Goal: Information Seeking & Learning: Learn about a topic

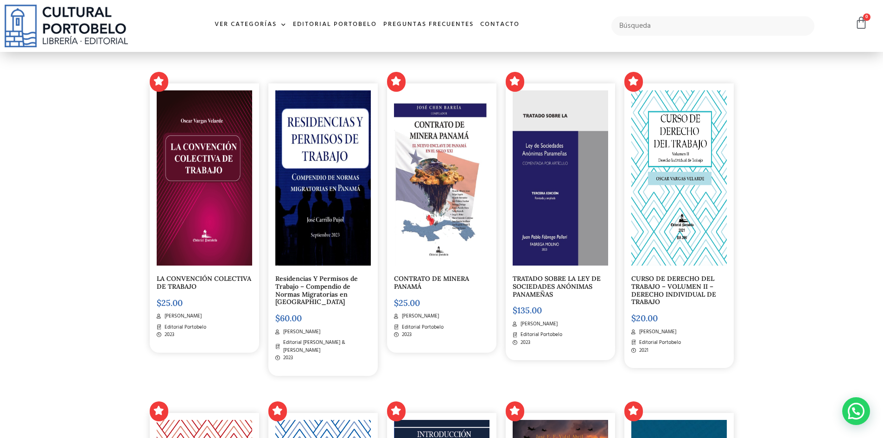
scroll to position [185, 0]
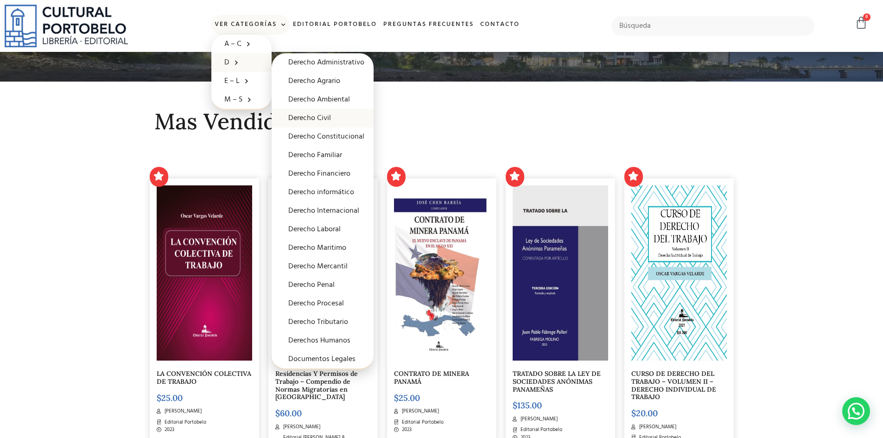
click at [325, 120] on link "Derecho Civil" at bounding box center [323, 118] width 102 height 19
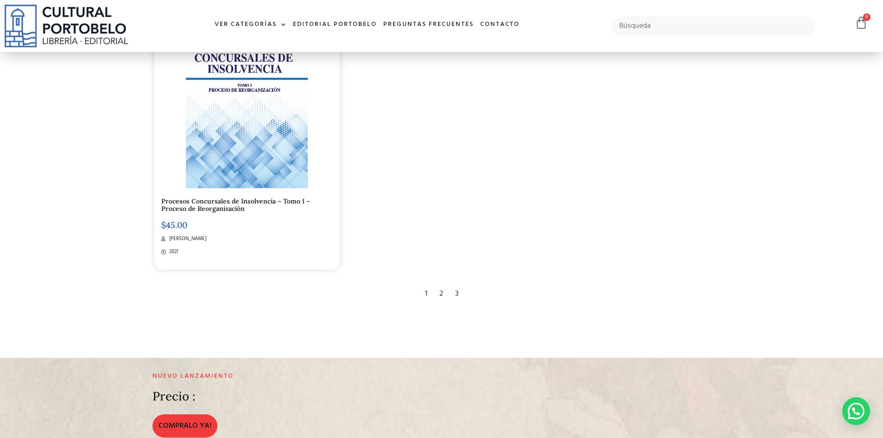
scroll to position [1854, 0]
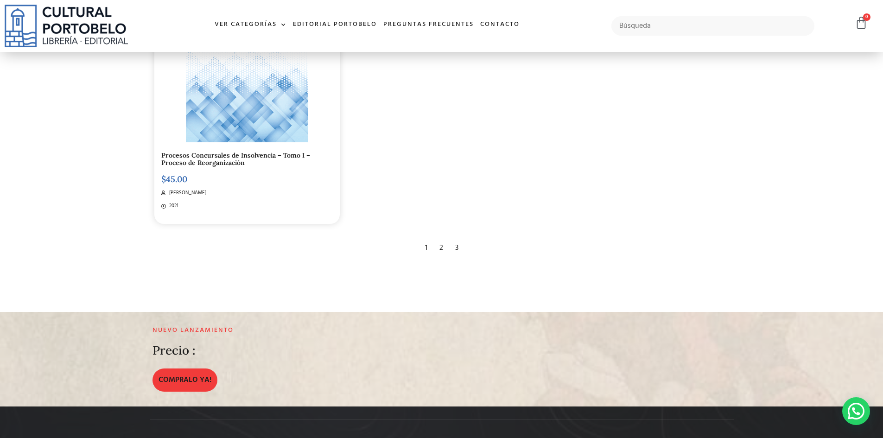
click at [443, 251] on div "2" at bounding box center [441, 248] width 13 height 20
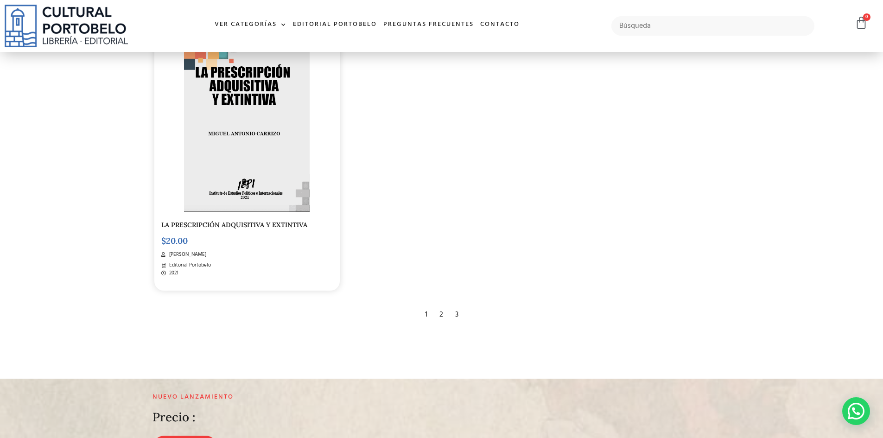
scroll to position [1807, 0]
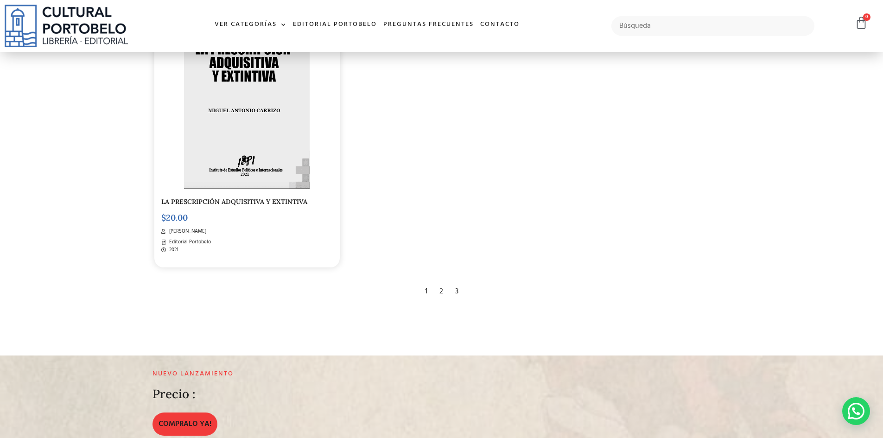
click at [455, 292] on div "3" at bounding box center [457, 291] width 13 height 20
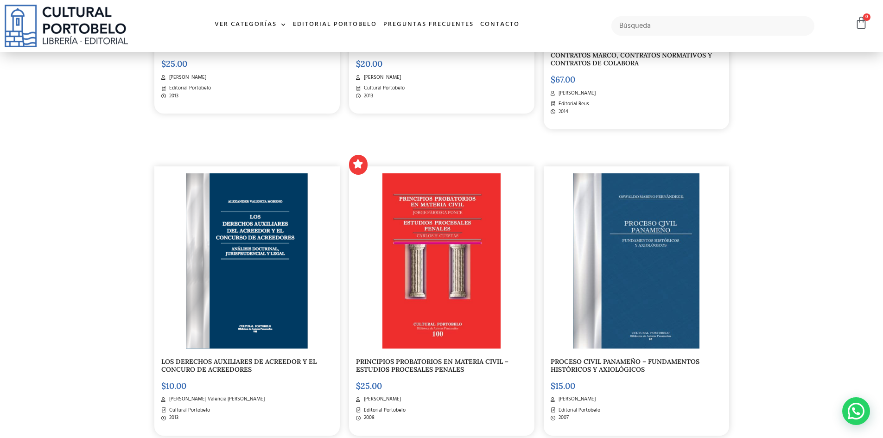
scroll to position [1066, 0]
click at [411, 273] on img at bounding box center [441, 260] width 119 height 175
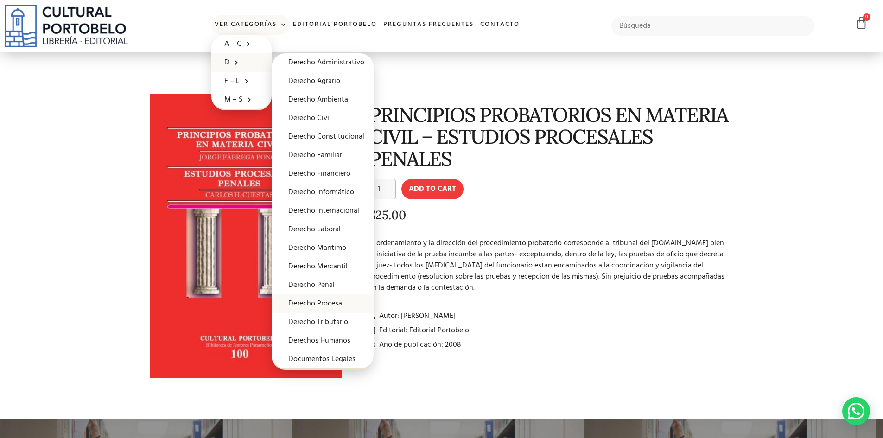
click at [337, 306] on link "Derecho Procesal" at bounding box center [323, 303] width 102 height 19
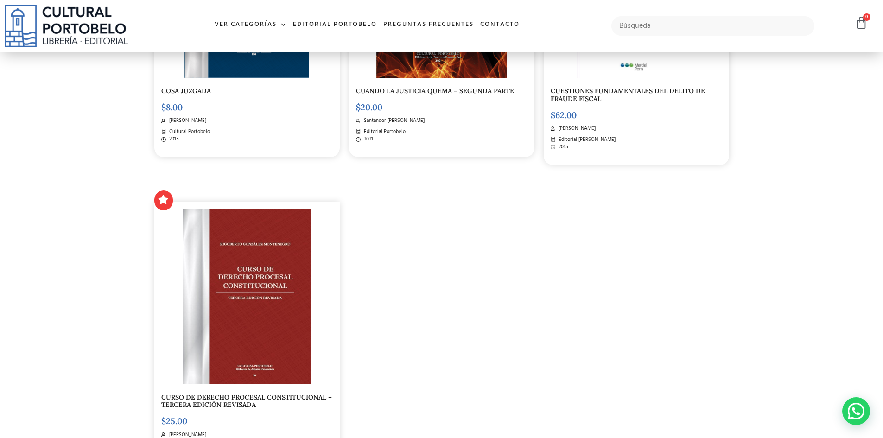
scroll to position [1807, 0]
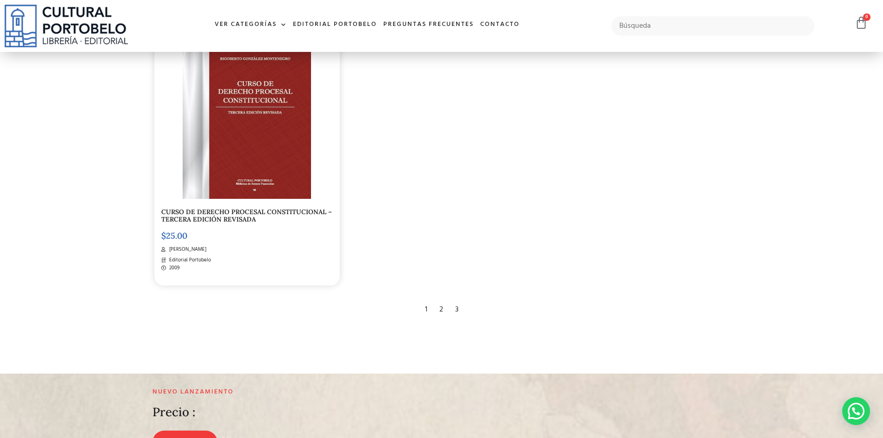
click at [435, 308] on div "2" at bounding box center [441, 309] width 13 height 20
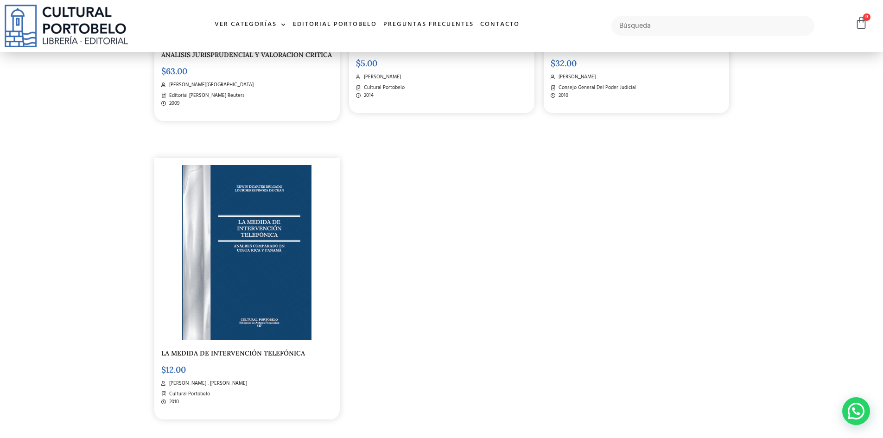
scroll to position [1854, 0]
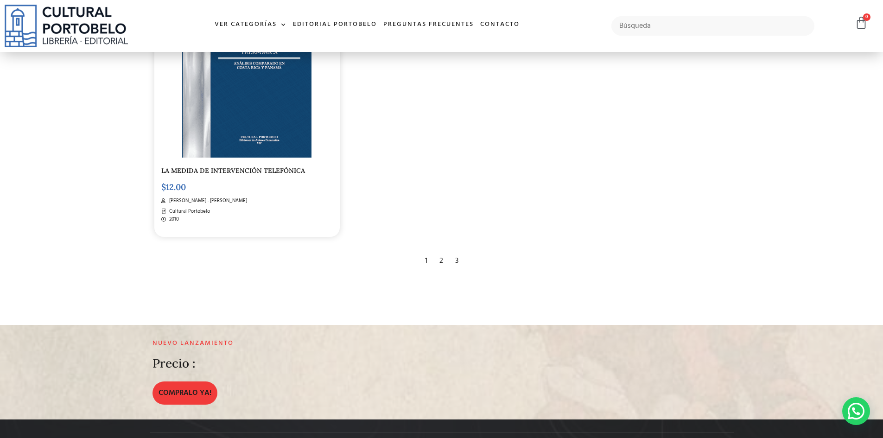
click at [457, 262] on div "3" at bounding box center [457, 261] width 13 height 20
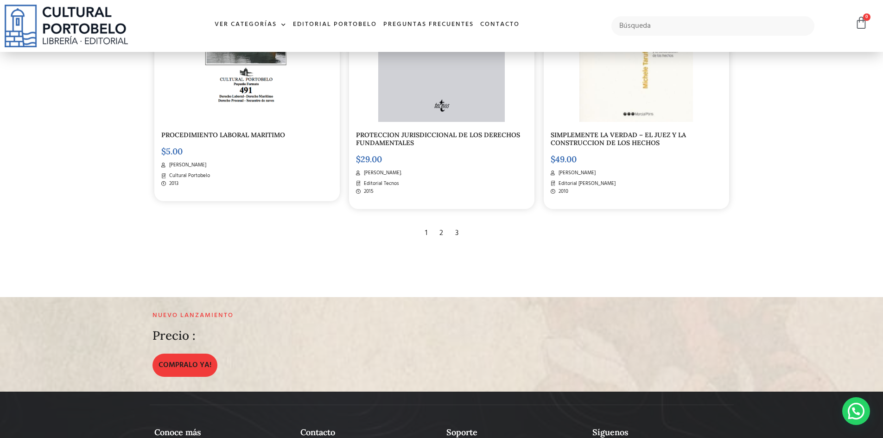
scroll to position [1576, 0]
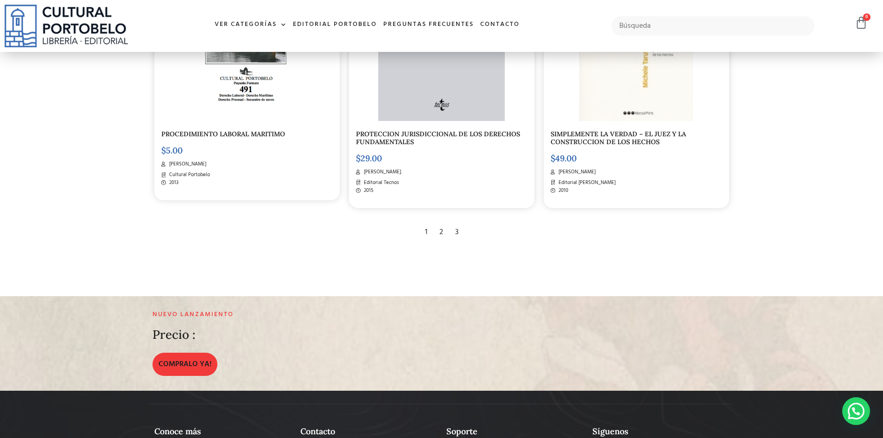
click at [439, 232] on div "2" at bounding box center [441, 232] width 13 height 20
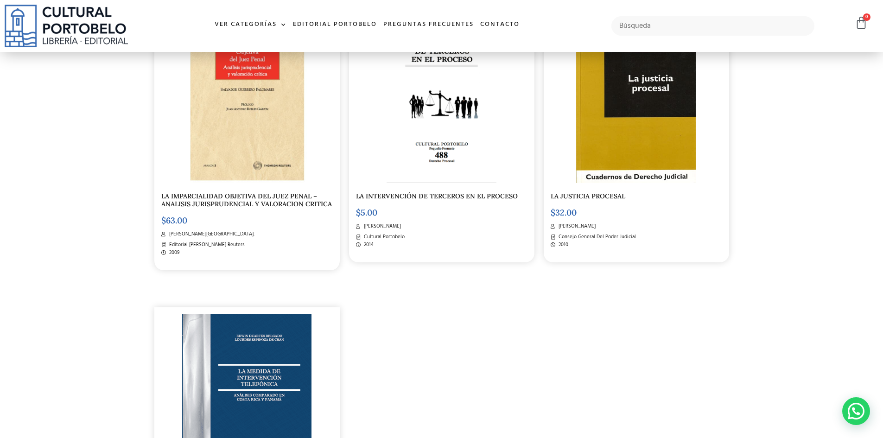
scroll to position [1761, 0]
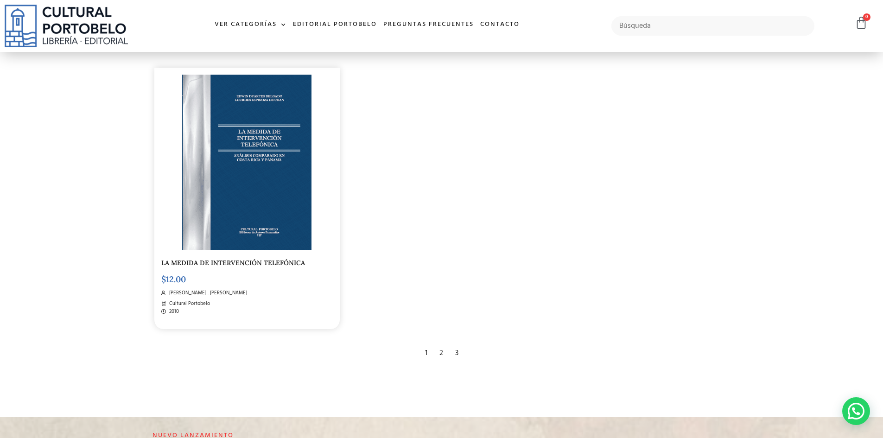
click at [458, 352] on div "3" at bounding box center [457, 353] width 13 height 20
